Goal: Transaction & Acquisition: Purchase product/service

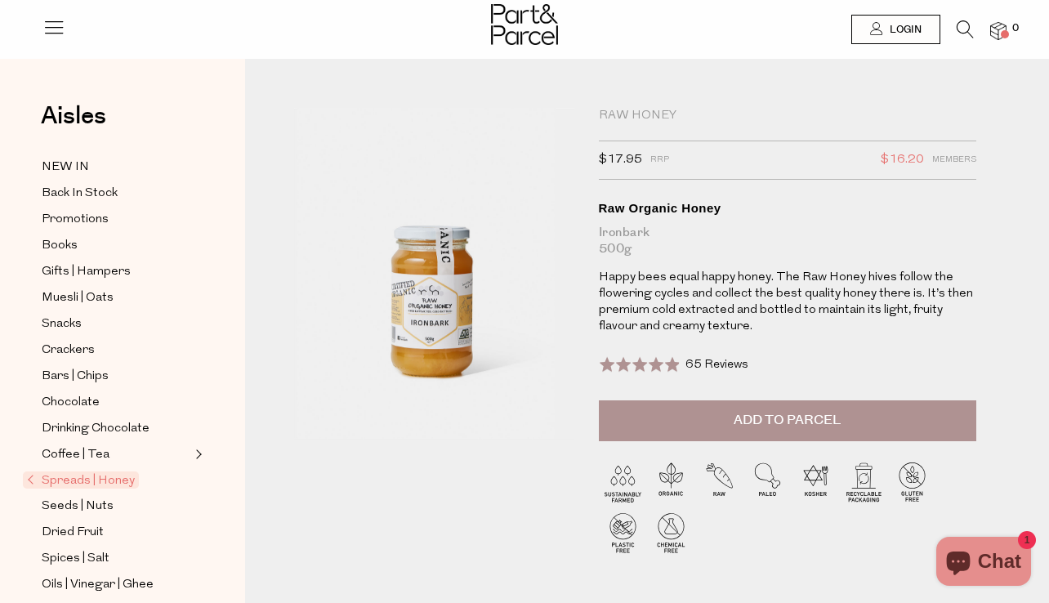
click at [965, 23] on icon at bounding box center [965, 29] width 17 height 18
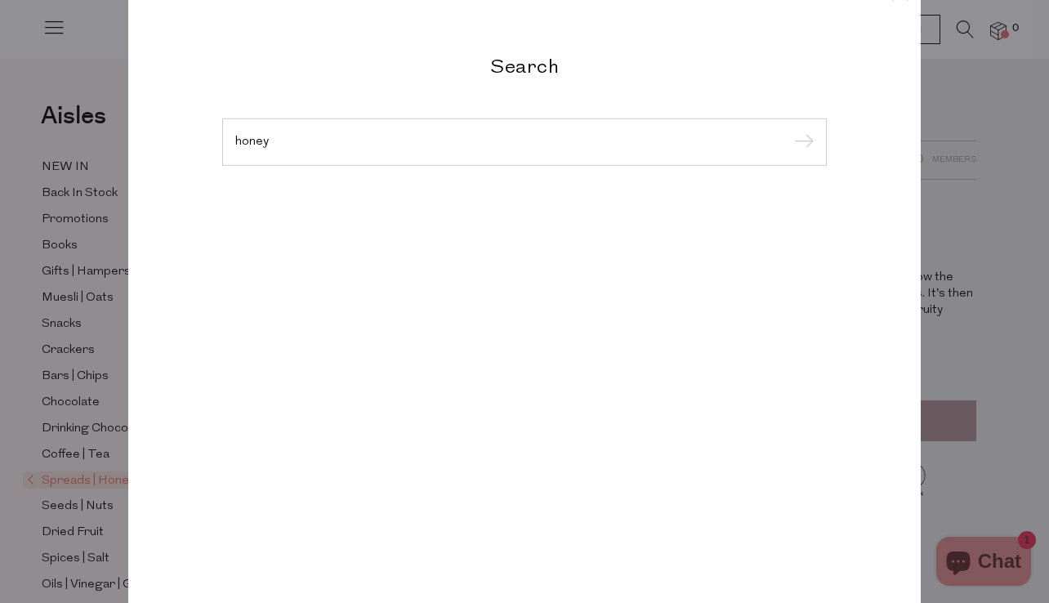
type input "honey"
click at [789, 131] on input "submit" at bounding box center [801, 143] width 25 height 25
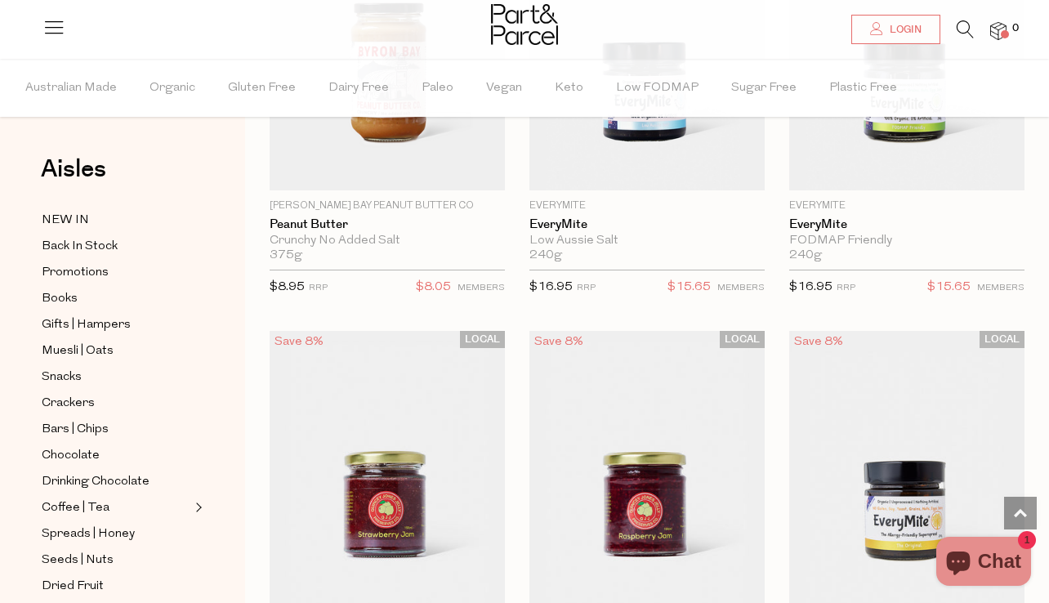
scroll to position [5921, 0]
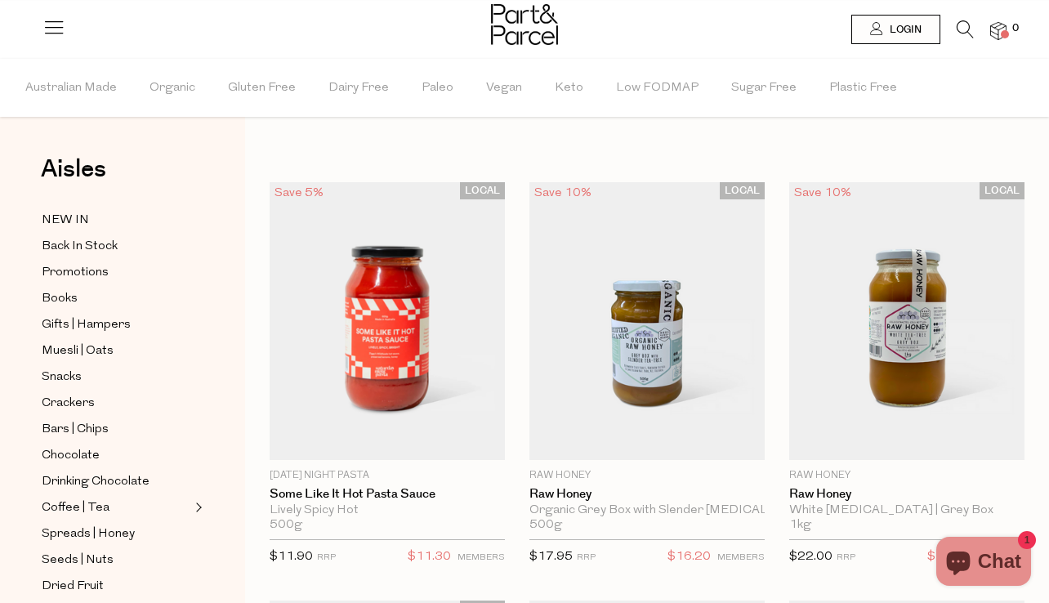
scroll to position [1044, 0]
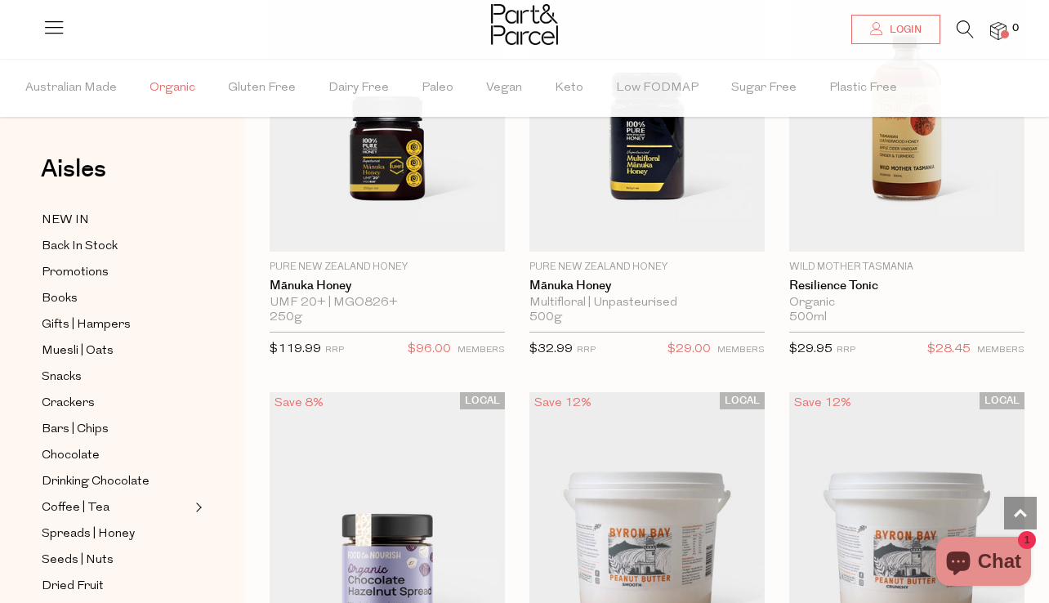
click at [182, 86] on span "Organic" at bounding box center [173, 88] width 46 height 57
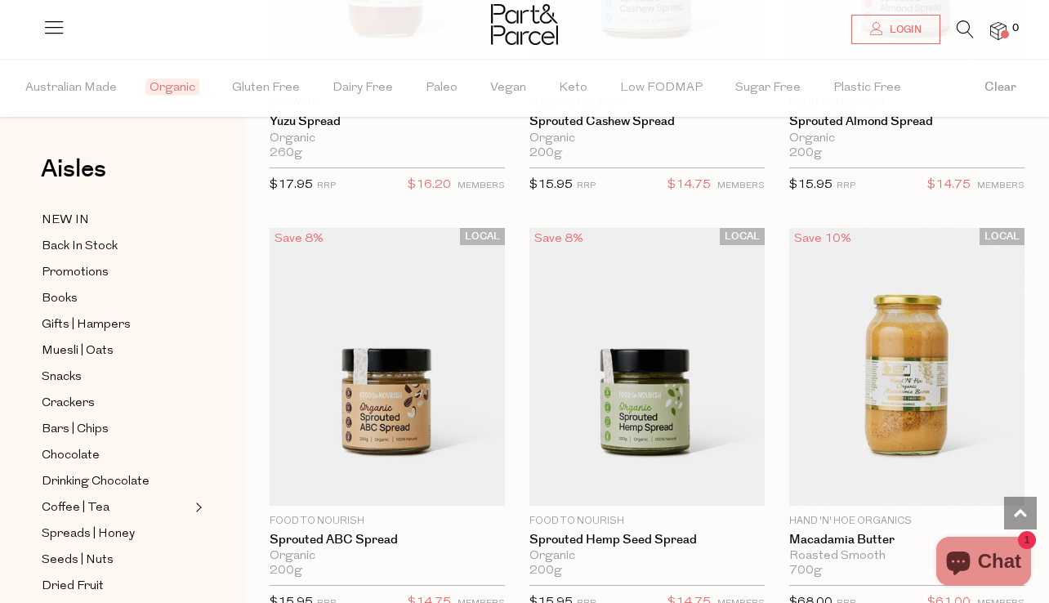
scroll to position [1311, 0]
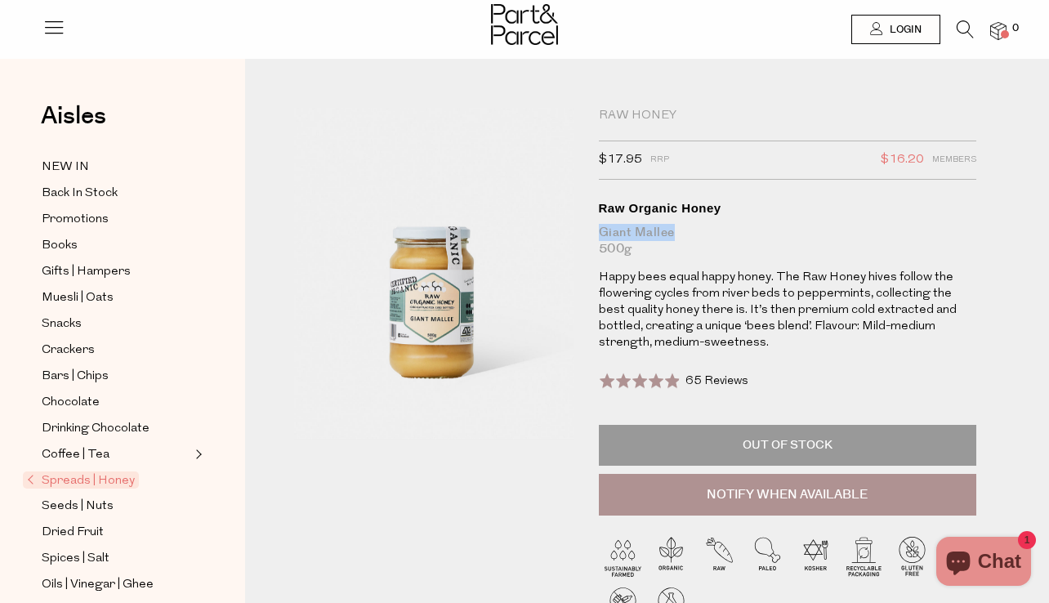
drag, startPoint x: 676, startPoint y: 284, endPoint x: 597, endPoint y: 280, distance: 78.5
click at [597, 280] on div "Raw Honey $17.95 RRP $16.20 Members Available: Translation missing: en.product.…" at bounding box center [769, 383] width 365 height 550
copy div "Giant Mallee"
